Goal: Transaction & Acquisition: Purchase product/service

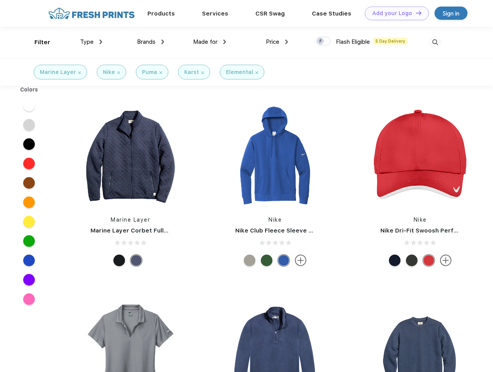
click at [394, 13] on link "Add your Logo Design Tool" at bounding box center [397, 14] width 64 height 14
click at [0, 0] on div "Design Tool" at bounding box center [0, 0] width 0 height 0
click at [415, 13] on link "Add your Logo Design Tool" at bounding box center [397, 14] width 64 height 14
click at [37, 42] on div "Filter" at bounding box center [42, 42] width 16 height 9
click at [91, 42] on span "Type" at bounding box center [87, 41] width 14 height 7
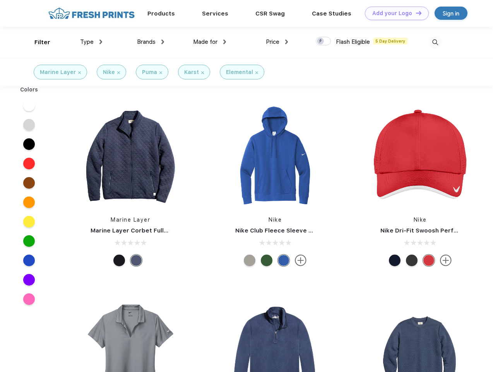
click at [151, 42] on span "Brands" at bounding box center [146, 41] width 19 height 7
click at [210, 42] on span "Made for" at bounding box center [205, 41] width 24 height 7
click at [277, 42] on span "Price" at bounding box center [273, 41] width 14 height 7
click at [324, 41] on div at bounding box center [323, 41] width 15 height 9
click at [321, 41] on input "checkbox" at bounding box center [318, 38] width 5 height 5
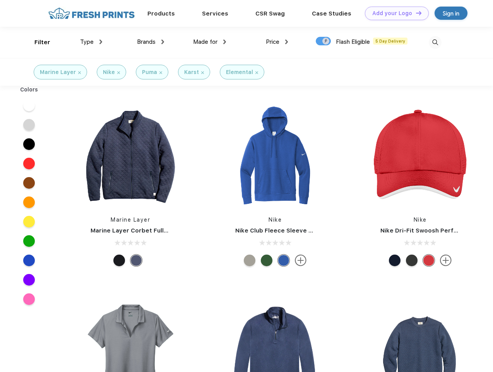
click at [435, 42] on img at bounding box center [435, 42] width 13 height 13
